Goal: Information Seeking & Learning: Understand process/instructions

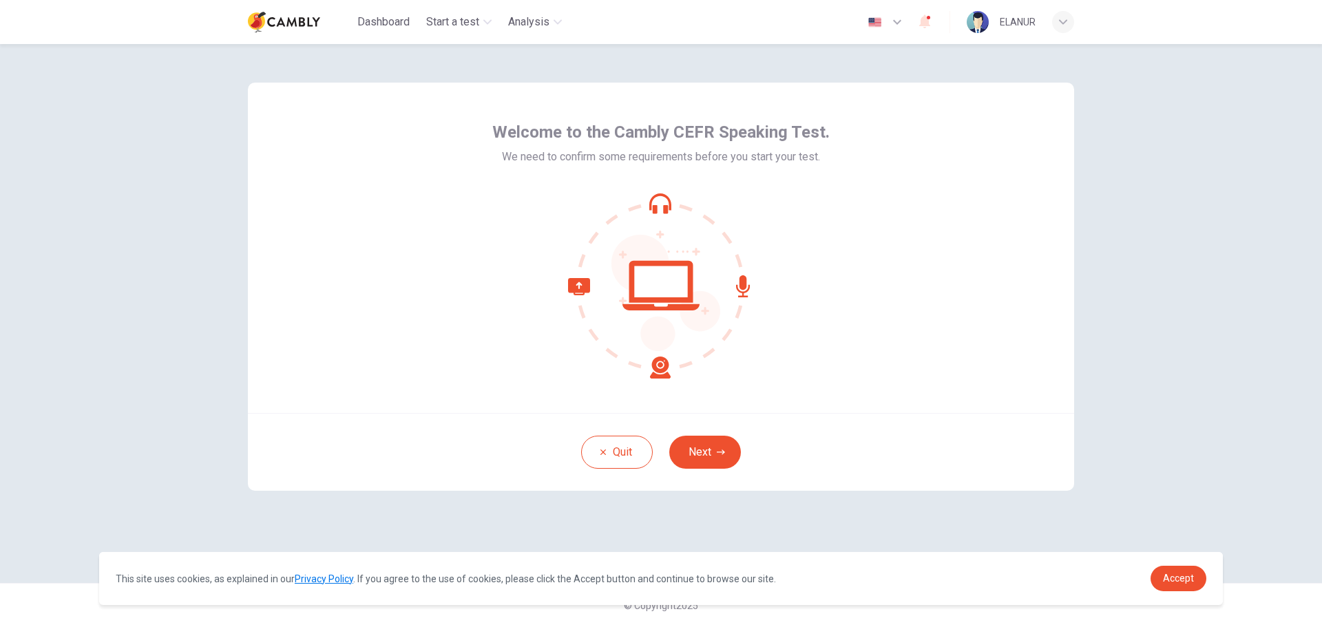
click at [711, 461] on button "Next" at bounding box center [705, 452] width 72 height 33
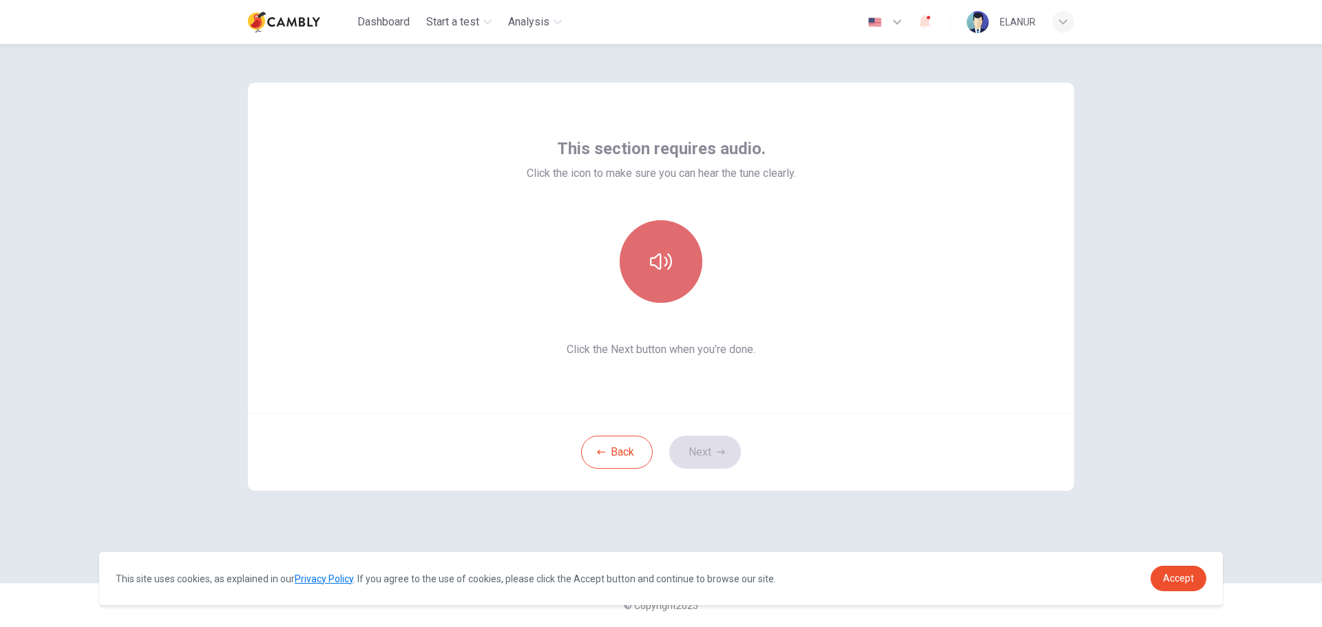
click at [666, 268] on icon "button" at bounding box center [661, 262] width 22 height 22
click at [655, 261] on icon "button" at bounding box center [661, 262] width 22 height 22
click at [699, 455] on button "Next" at bounding box center [705, 452] width 72 height 33
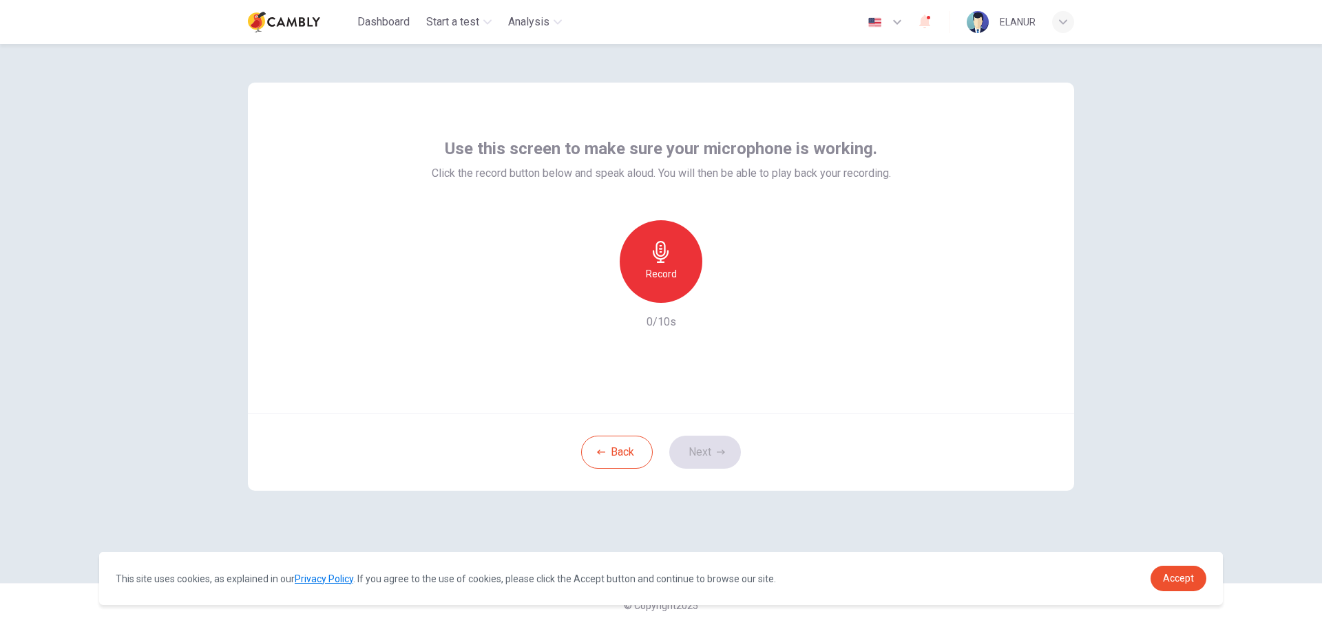
click at [671, 281] on h6 "Record" at bounding box center [661, 274] width 31 height 17
click at [671, 281] on h6 "Stop" at bounding box center [661, 274] width 21 height 17
click at [714, 446] on button "Next" at bounding box center [705, 452] width 72 height 33
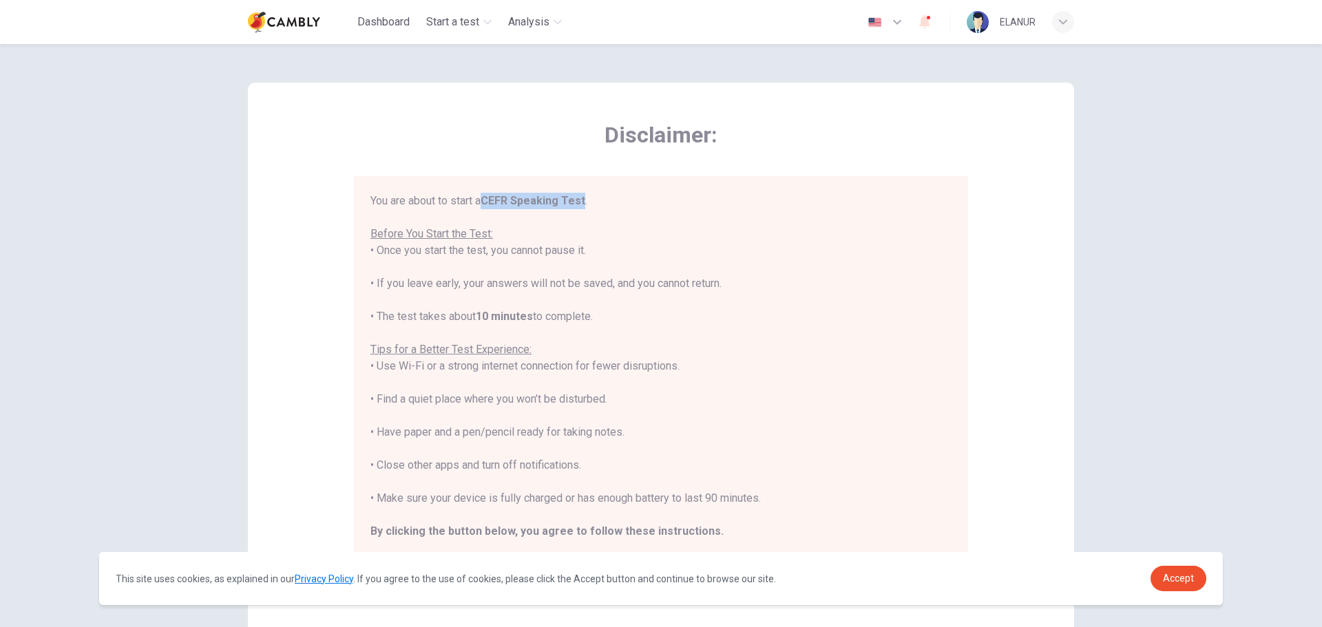
drag, startPoint x: 482, startPoint y: 200, endPoint x: 582, endPoint y: 202, distance: 100.5
click at [582, 202] on div "You are about to start a CEFR Speaking Test . Before You Start the Test: • Once…" at bounding box center [660, 383] width 581 height 380
copy div "CEFR Speaking Test"
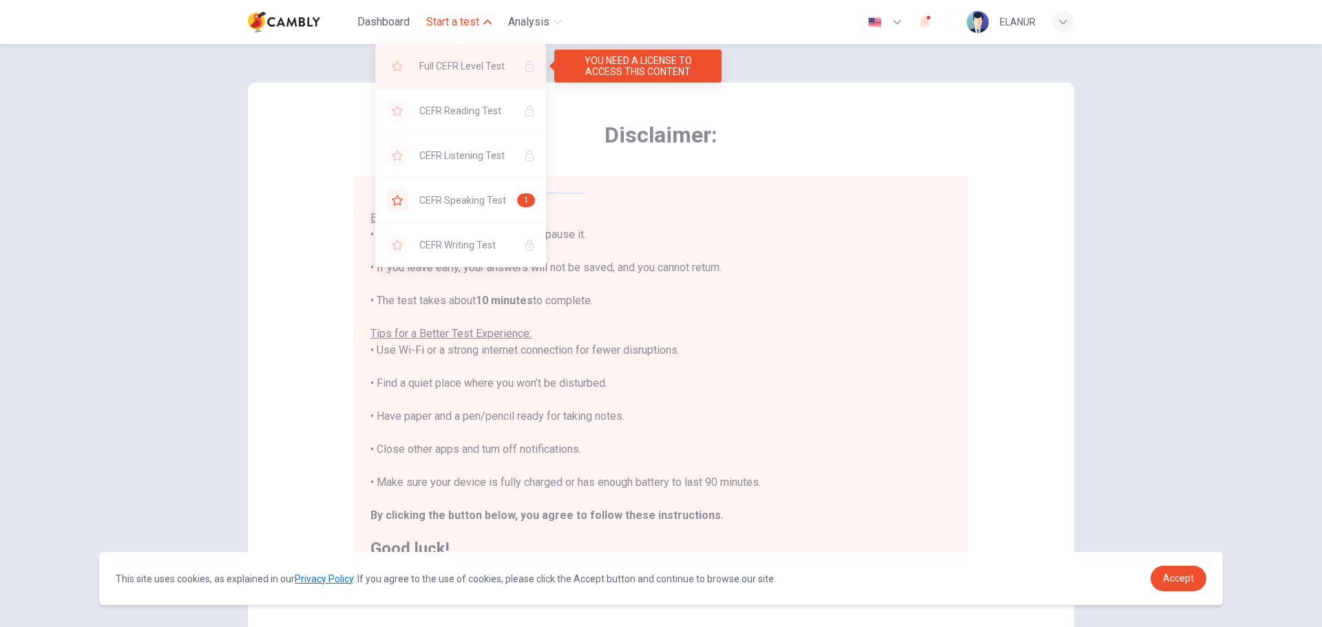
click at [512, 61] on span "Full CEFR Level Test" at bounding box center [466, 66] width 94 height 17
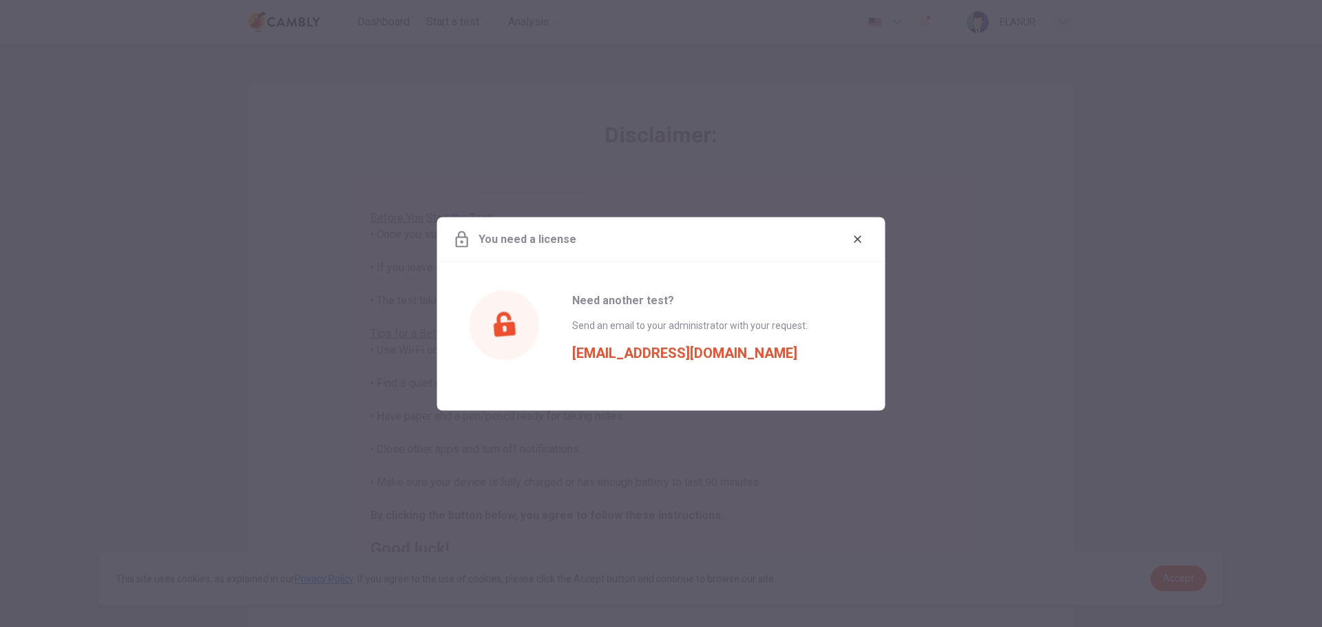
click at [859, 233] on icon "button" at bounding box center [857, 238] width 11 height 11
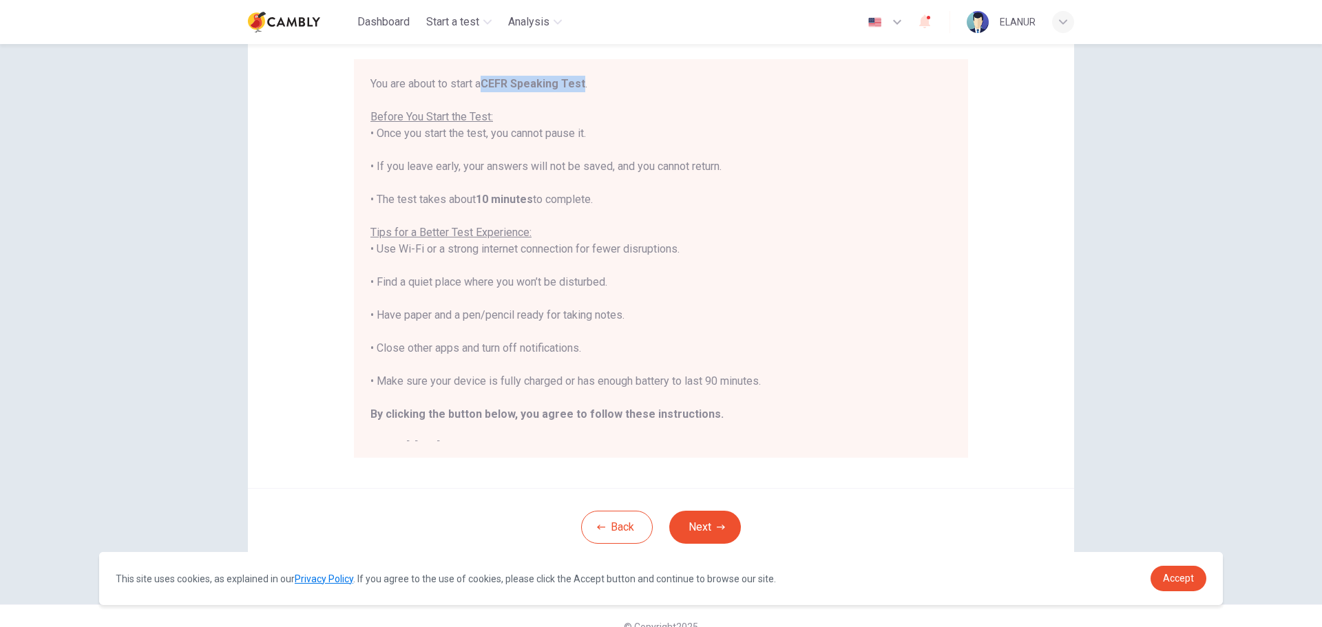
scroll to position [138, 0]
